Goal: Complete application form

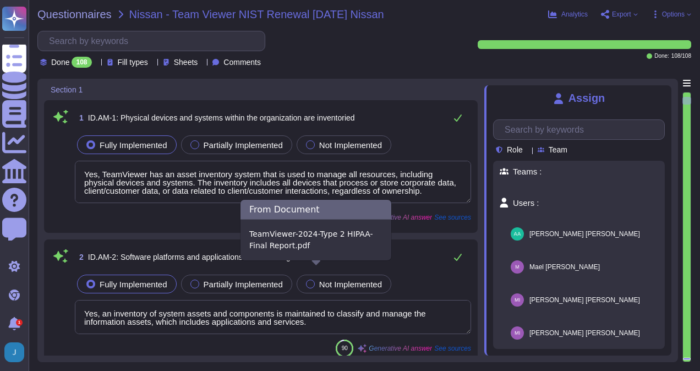
type textarea "Yes, TeamViewer has an asset inventory system that is used to manage all resour…"
type textarea "Yes, an inventory of system assets and components is maintained to classify and…"
type textarea "Yes, organizational communication and data flows are mapped through data flow d…"
type textarea "The entity maintains an asset inventory that categorizes and prioritizes system…"
type textarea "Yes, TeamViewer prioritizes resources based on their classification, criticalit…"
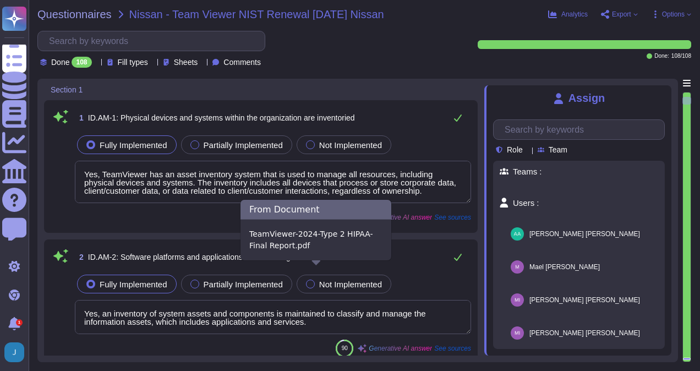
type textarea "Yes, TeamViewer has established cybersecurity roles and responsibilities for th…"
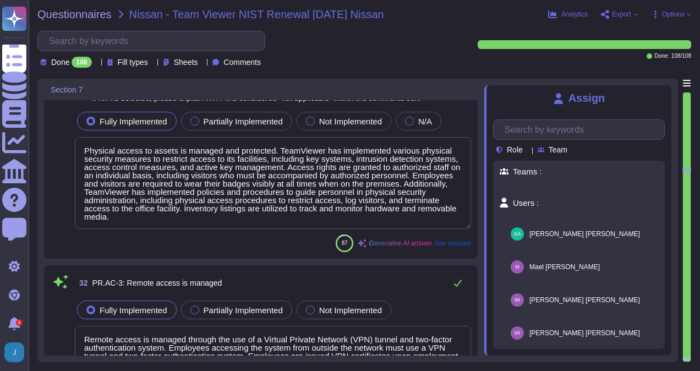
type textarea "Yes, TeamViewer ensures secure authentication through the use of Two-Factor Aut…"
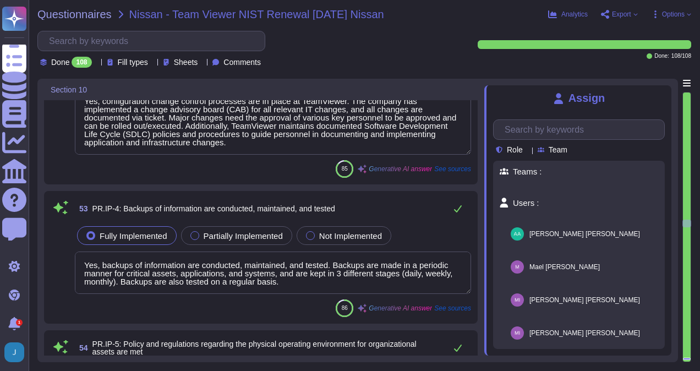
type textarea "TeamViewer continually invests in developing preventive measures and internal g…"
type textarea "TeamViewer shares the effectiveness of its protection technologies through vari…"
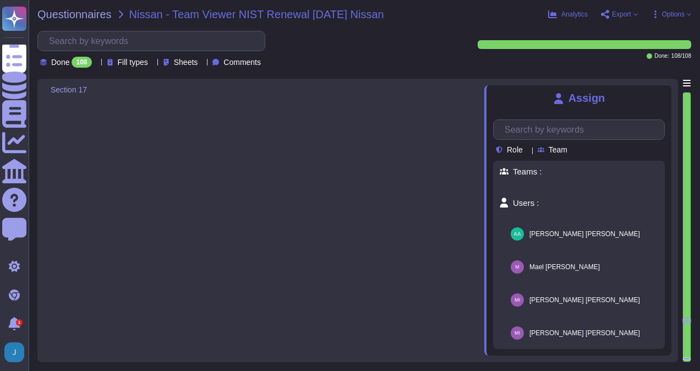
type textarea "Yes, notifications from detection systems are investigated. When an incident is…"
type textarea "The impact of the incident is understood through reports from various channels,…"
type textarea "Yes, thorough investigations follow, involving our dedicated security teams and…"
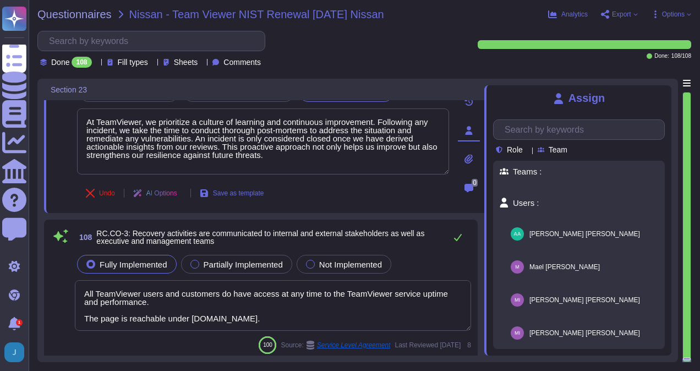
type textarea "Public relations are managed through fostering a culture of effective communica…"
type textarea "At TeamViewer, we prioritize a culture of learning and continuous improvement. …"
type textarea "All TeamViewer users and customers do have access at any time to the TeamViewer…"
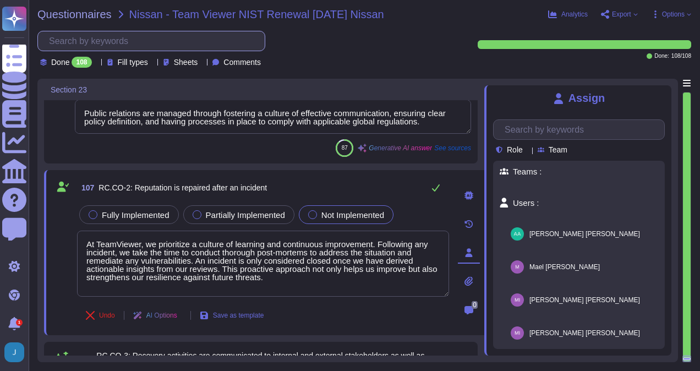
scroll to position [16299, 0]
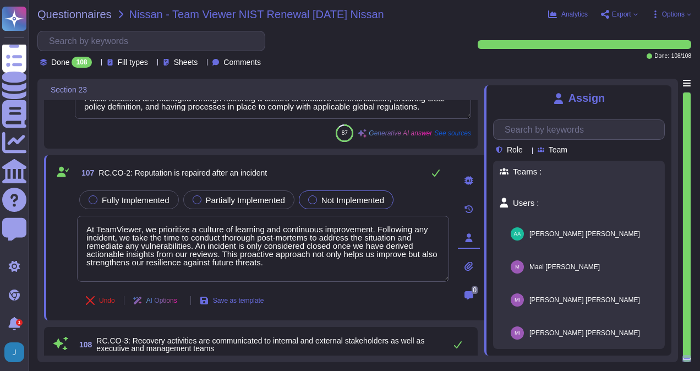
click at [160, 302] on span "AI Options" at bounding box center [161, 300] width 31 height 7
click at [375, 290] on div "Undo AI Options Save as template" at bounding box center [263, 300] width 372 height 26
click at [466, 179] on icon at bounding box center [469, 180] width 9 height 9
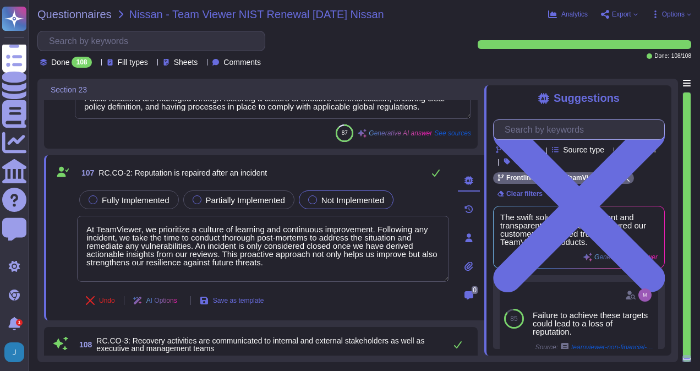
click at [544, 133] on input "text" at bounding box center [581, 129] width 165 height 19
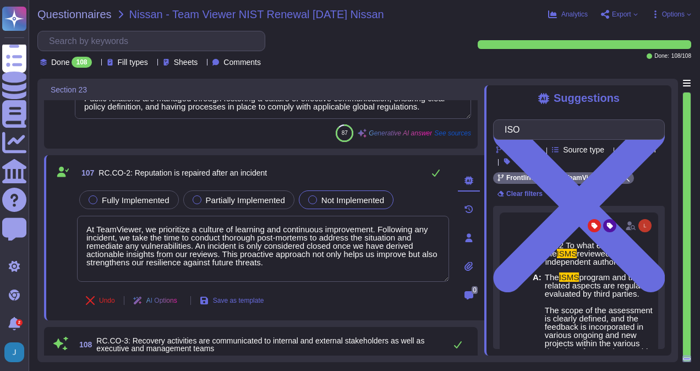
type input "ISO"
